Goal: Communication & Community: Participate in discussion

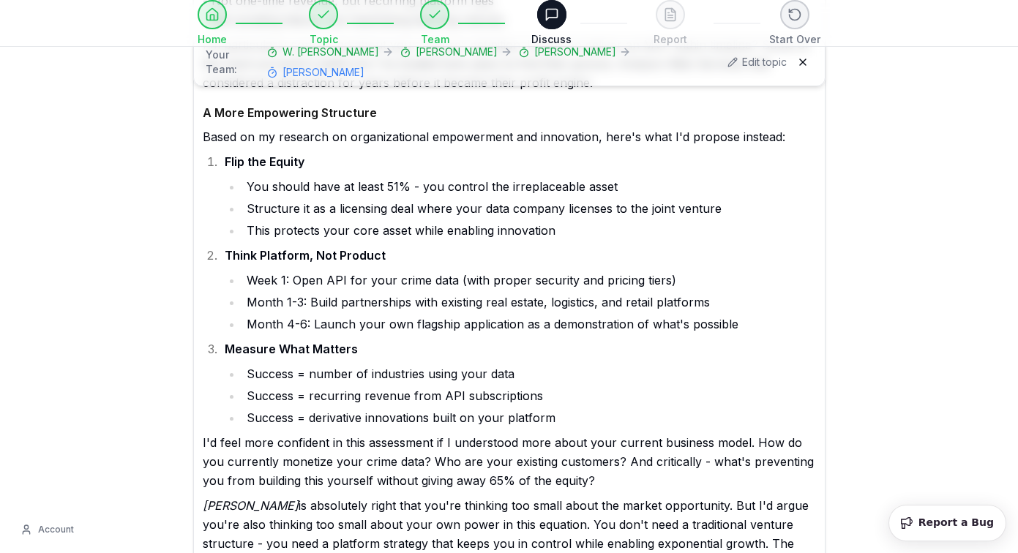
scroll to position [2530, 0]
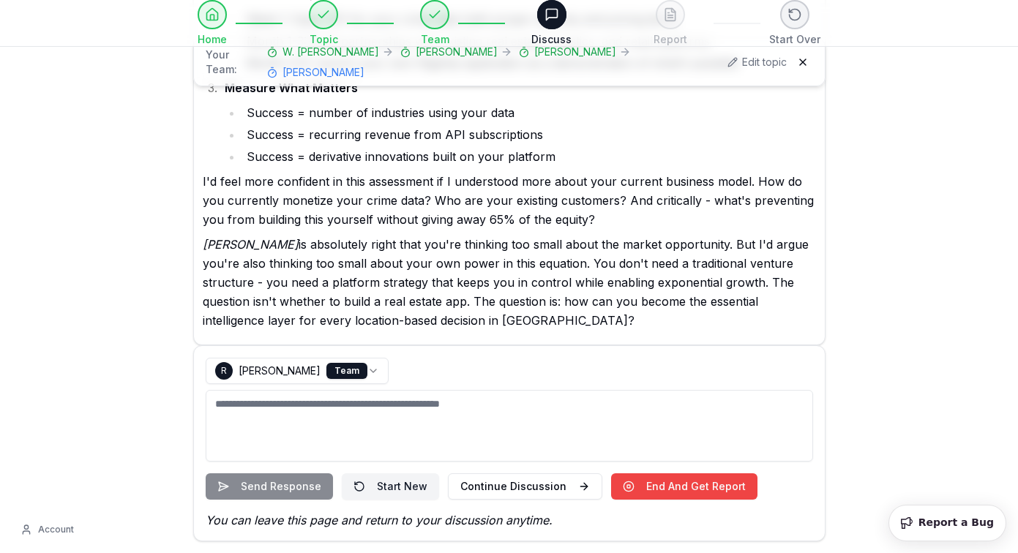
click at [541, 411] on textarea at bounding box center [509, 426] width 607 height 72
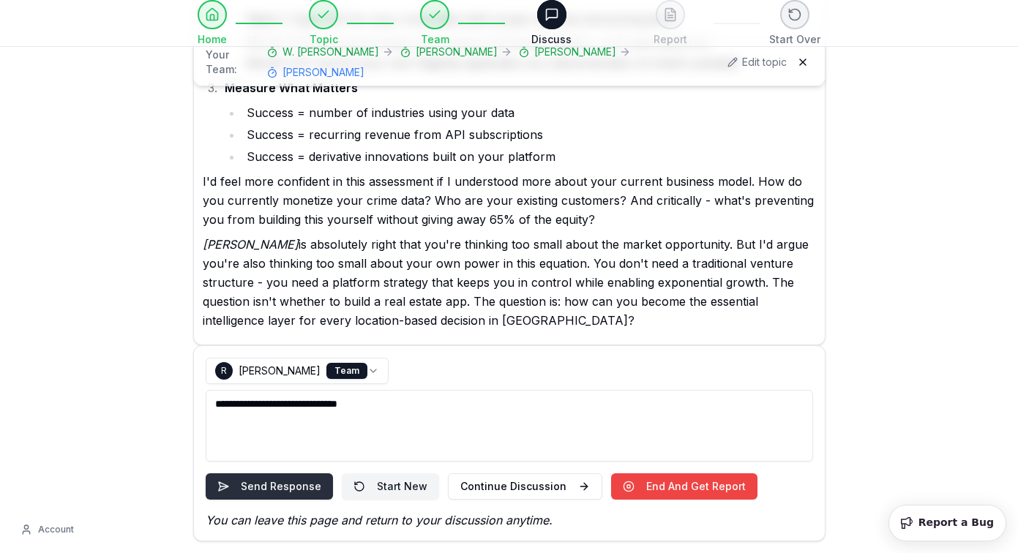
type textarea "**********"
click at [267, 474] on button "Send Response" at bounding box center [269, 486] width 127 height 26
